Goal: Navigation & Orientation: Understand site structure

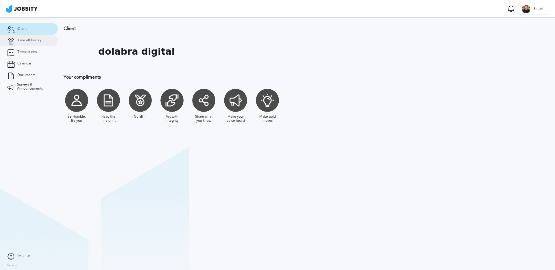
click at [35, 45] on link "Time off history" at bounding box center [29, 41] width 58 height 12
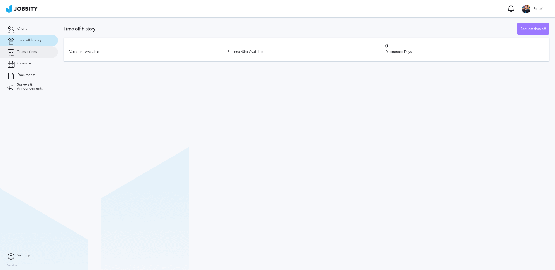
click at [33, 50] on span "Transactions" at bounding box center [26, 52] width 19 height 4
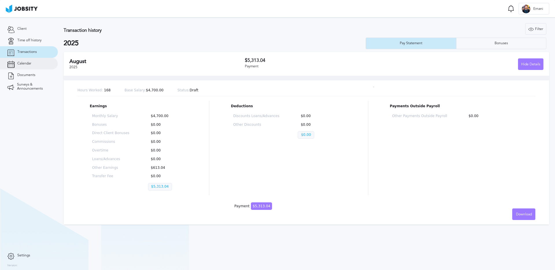
click at [28, 64] on span "Calendar" at bounding box center [24, 64] width 14 height 4
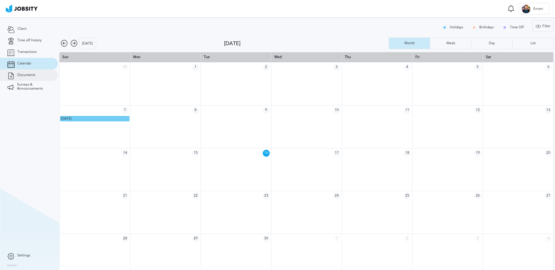
click at [30, 77] on link "Documents" at bounding box center [29, 75] width 58 height 12
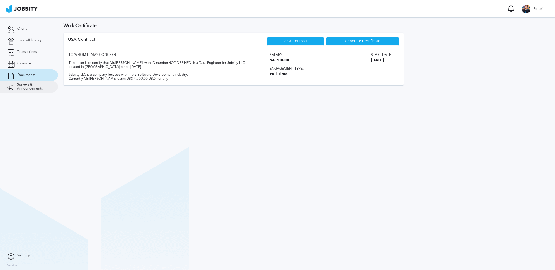
click at [28, 83] on span "Surveys & Announcements" at bounding box center [34, 87] width 34 height 8
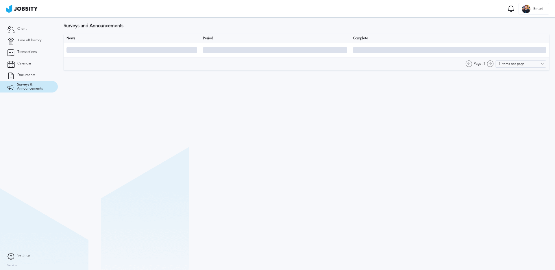
type input "10 items per page"
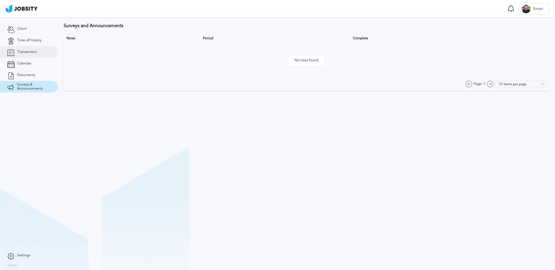
click at [30, 56] on link "Transactions" at bounding box center [29, 52] width 58 height 12
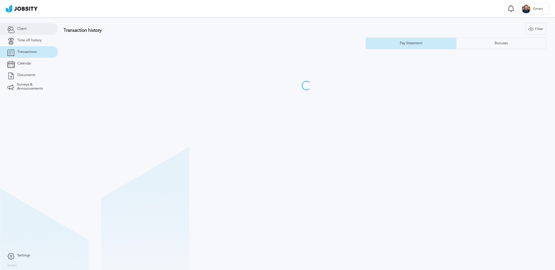
click at [25, 33] on link "Client" at bounding box center [29, 29] width 58 height 12
